Goal: Task Accomplishment & Management: Manage account settings

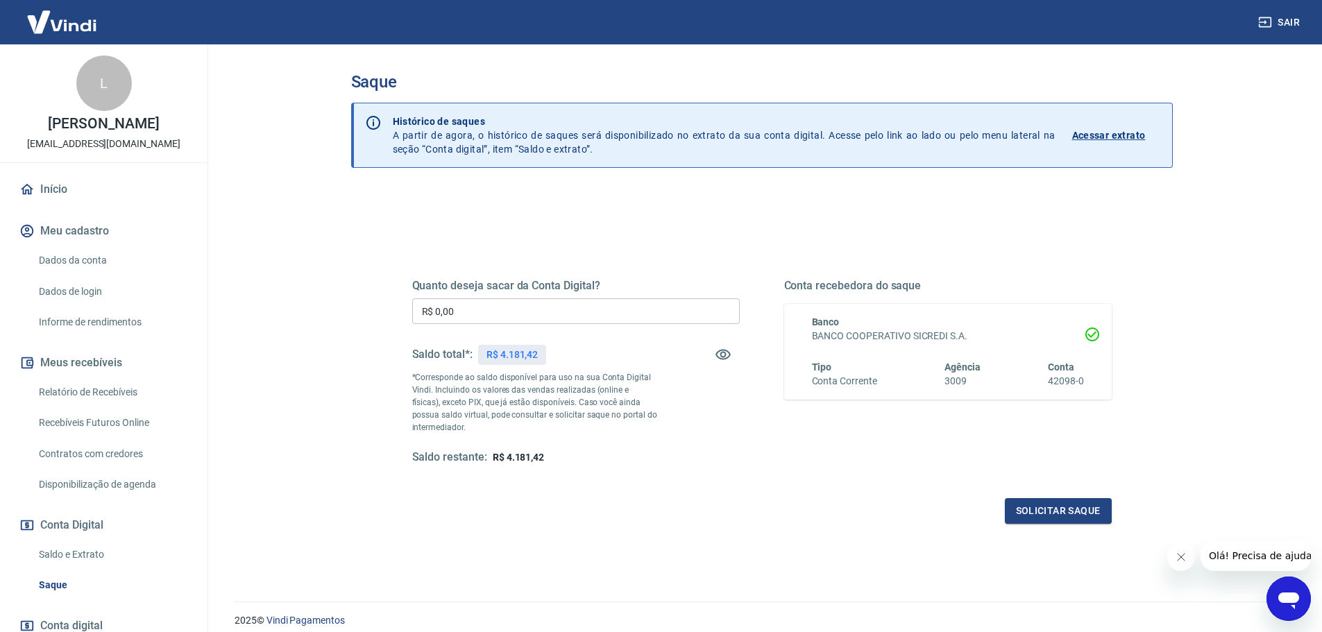
click at [536, 313] on input "R$ 0,00" at bounding box center [576, 311] width 328 height 26
type input "R$ 4.181,42"
click at [1057, 515] on button "Solicitar saque" at bounding box center [1058, 511] width 107 height 26
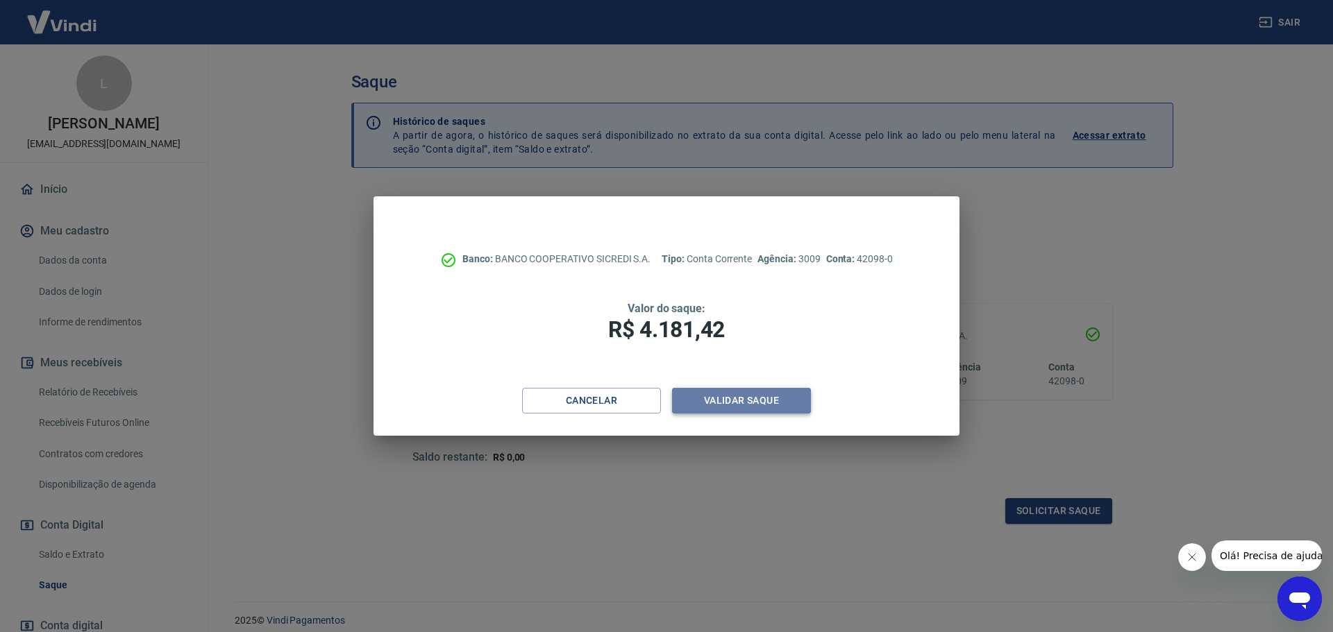
click at [788, 405] on button "Validar saque" at bounding box center [741, 401] width 139 height 26
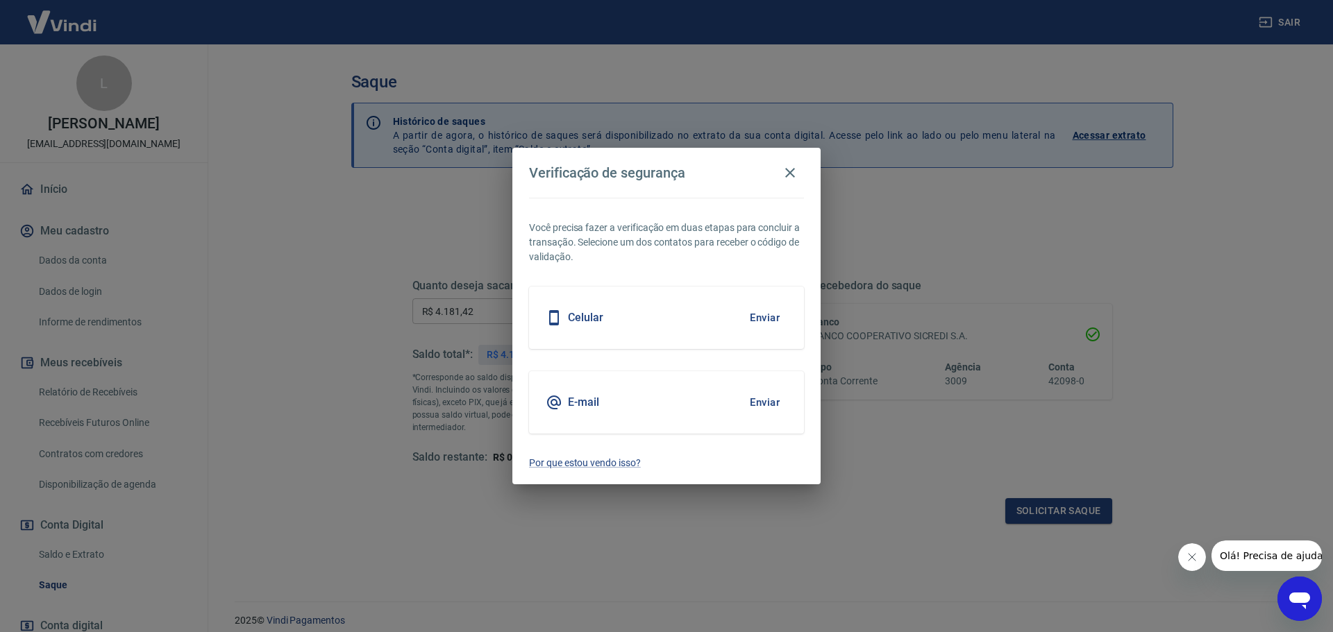
click at [763, 317] on button "Enviar" at bounding box center [764, 317] width 45 height 29
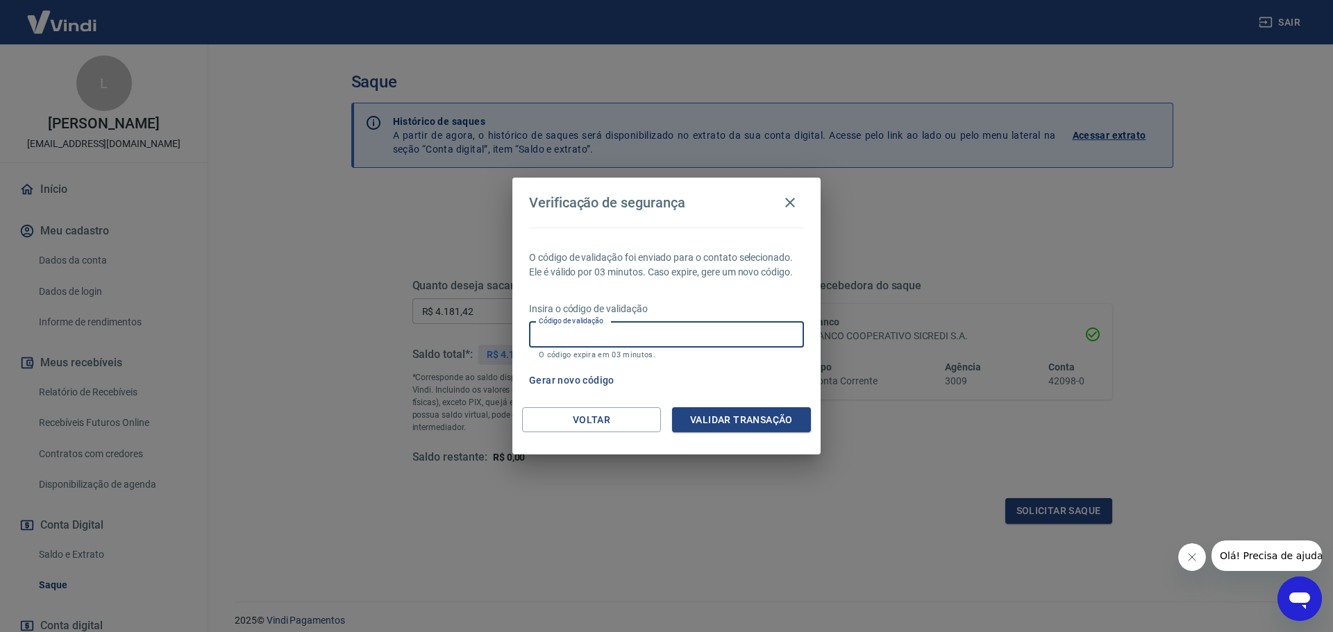
click at [602, 333] on input "Código de validação" at bounding box center [666, 335] width 275 height 26
type input "646868"
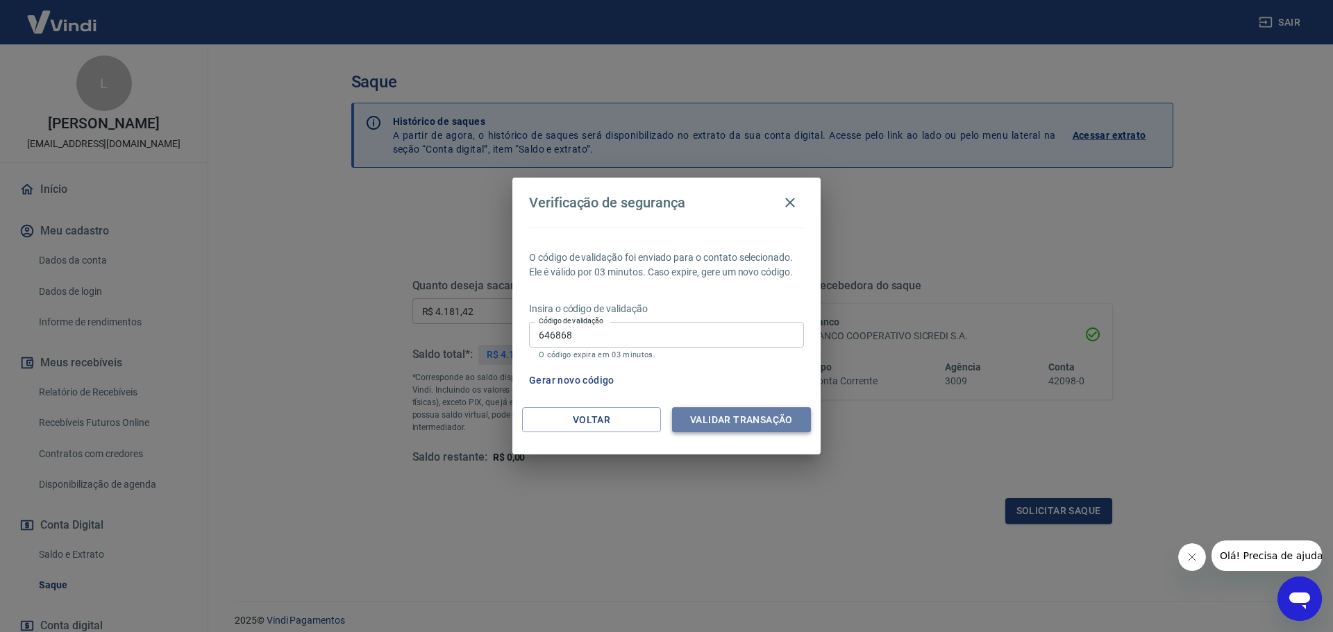
click at [716, 422] on button "Validar transação" at bounding box center [741, 420] width 139 height 26
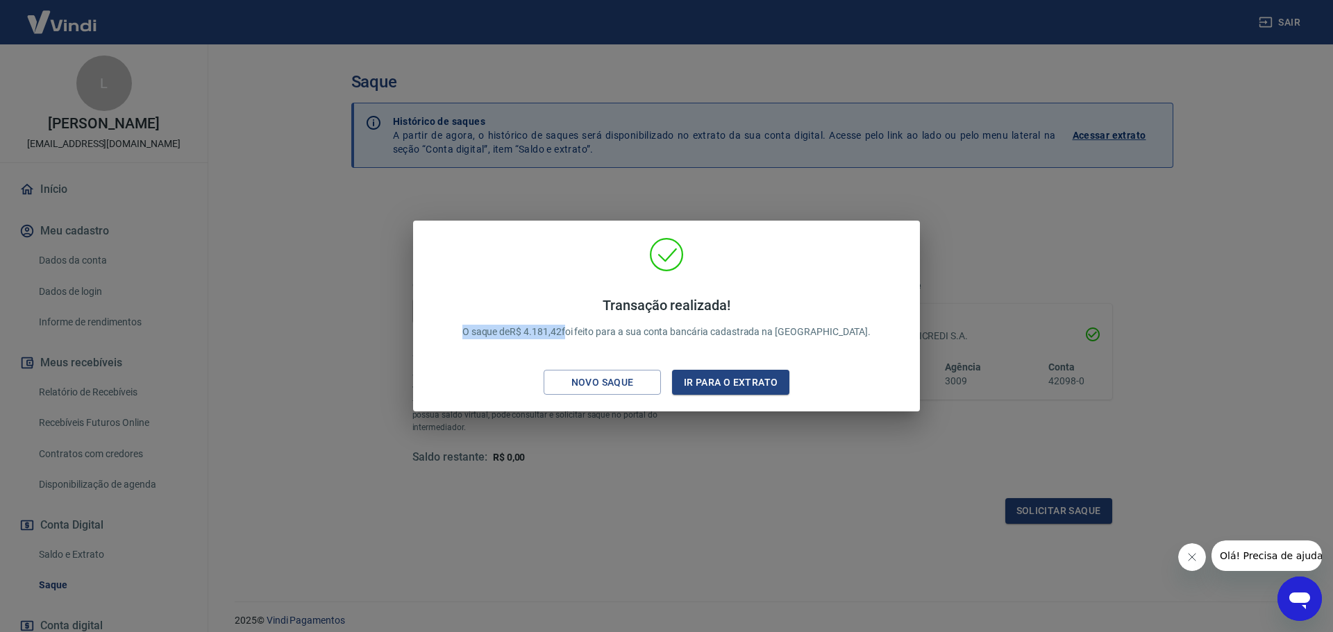
drag, startPoint x: 493, startPoint y: 332, endPoint x: 601, endPoint y: 343, distance: 108.2
click at [601, 343] on div "Transação realizada! O saque de R$ 4.181,42 foi feito para a sua conta bancária…" at bounding box center [667, 318] width 442 height 70
copy p "O saque de R$ 4.181,42"
